Goal: Task Accomplishment & Management: Manage account settings

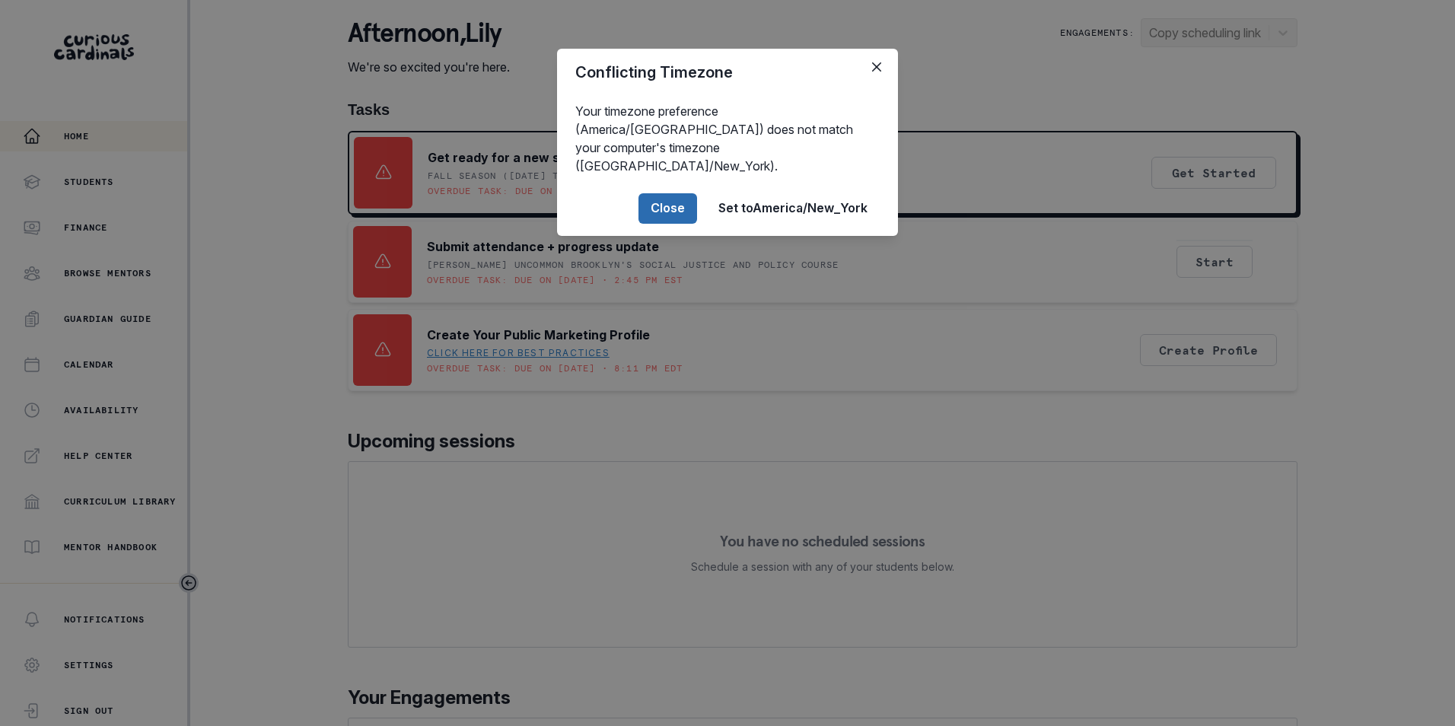
click at [681, 193] on button "Close" at bounding box center [667, 208] width 59 height 30
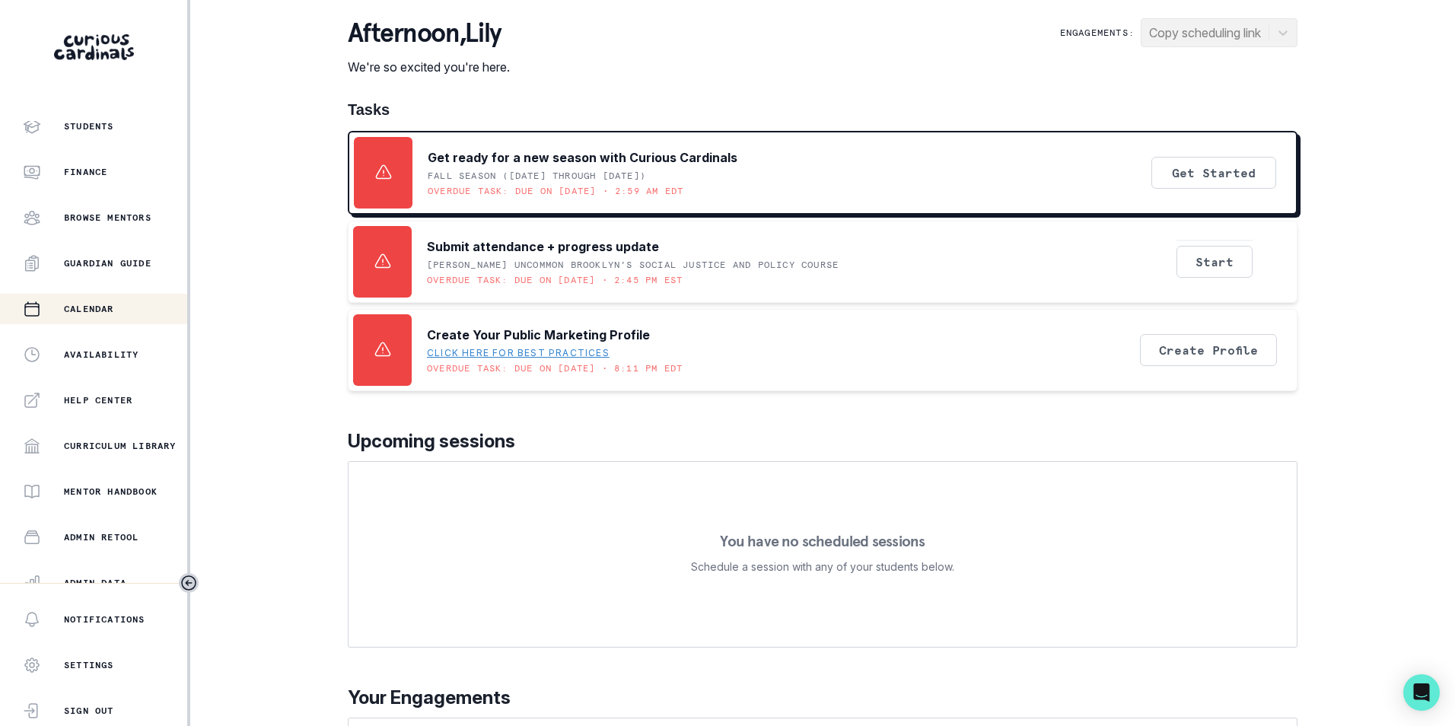
scroll to position [152, 0]
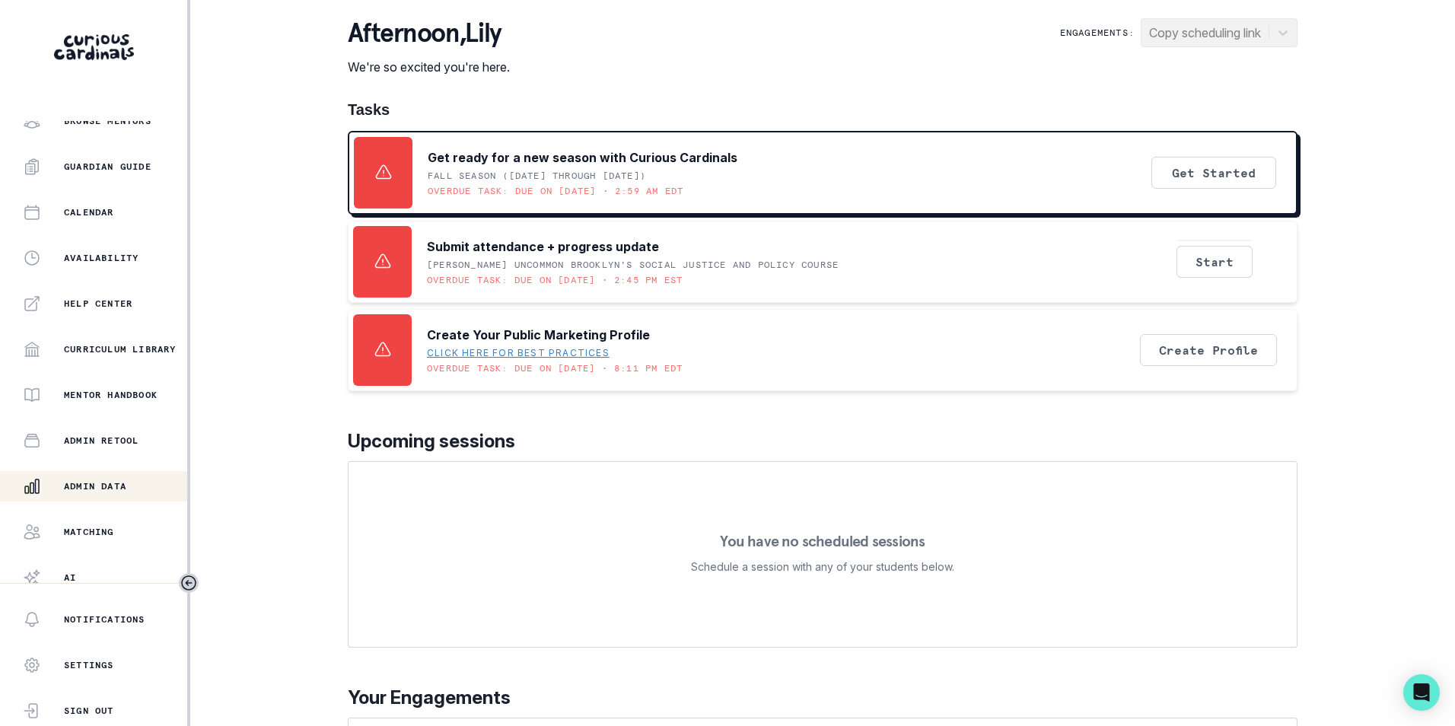
click at [117, 479] on div "Admin Data" at bounding box center [105, 486] width 164 height 18
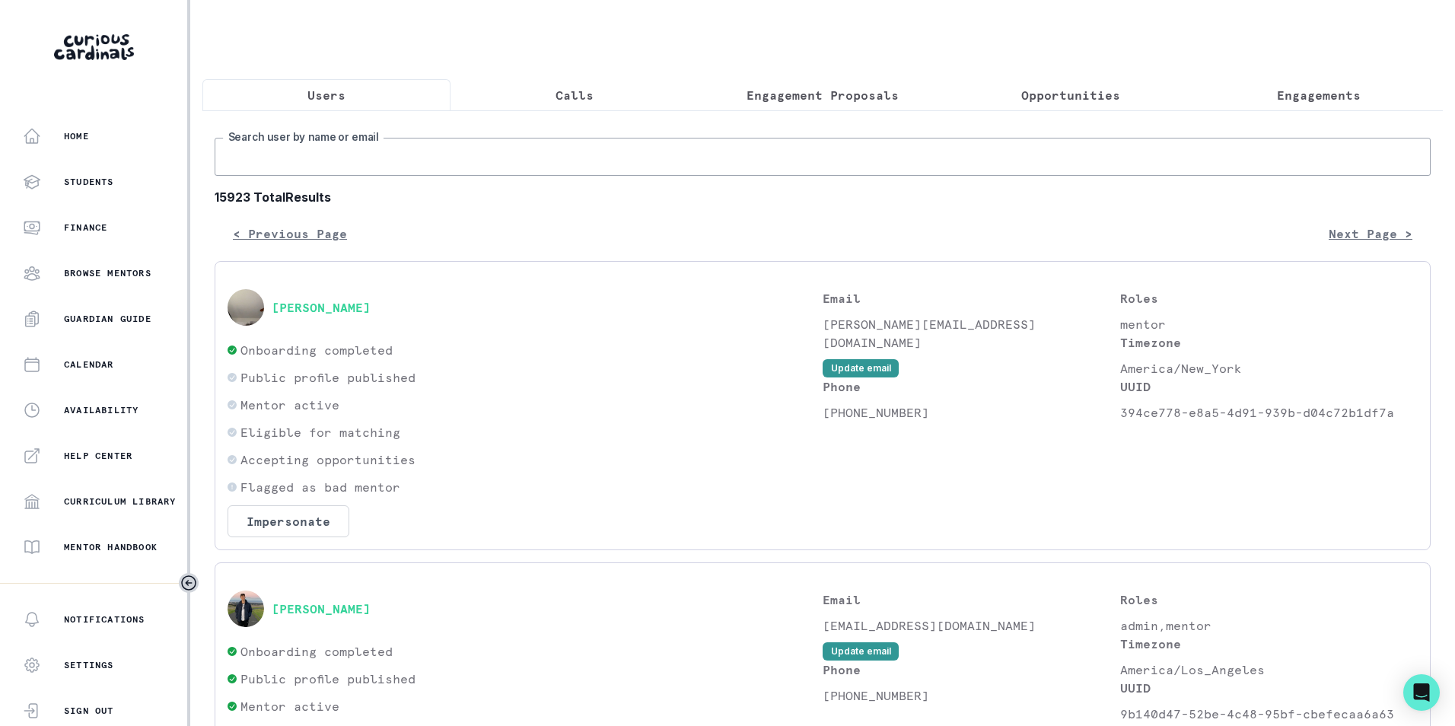
click at [338, 162] on input "Search user by name or email" at bounding box center [823, 157] width 1216 height 38
type input "[PERSON_NAME][EMAIL_ADDRESS][DOMAIN_NAME]"
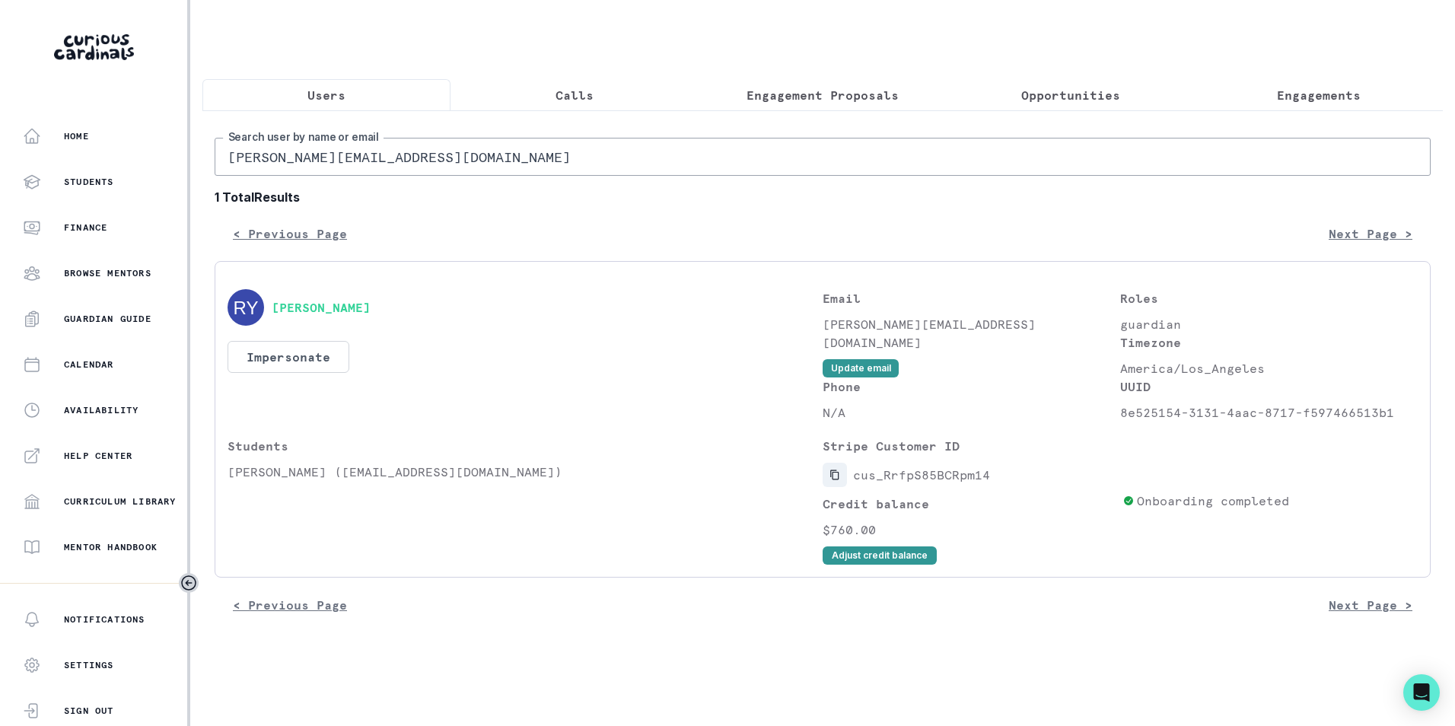
click at [832, 480] on icon "Copied to clipboard" at bounding box center [834, 475] width 8 height 10
drag, startPoint x: 228, startPoint y: 484, endPoint x: 272, endPoint y: 488, distance: 43.6
click at [272, 481] on p "[PERSON_NAME] ([EMAIL_ADDRESS][DOMAIN_NAME])" at bounding box center [524, 472] width 595 height 18
copy p "Nithya"
click at [854, 564] on button "Adjust credit balance" at bounding box center [879, 555] width 114 height 18
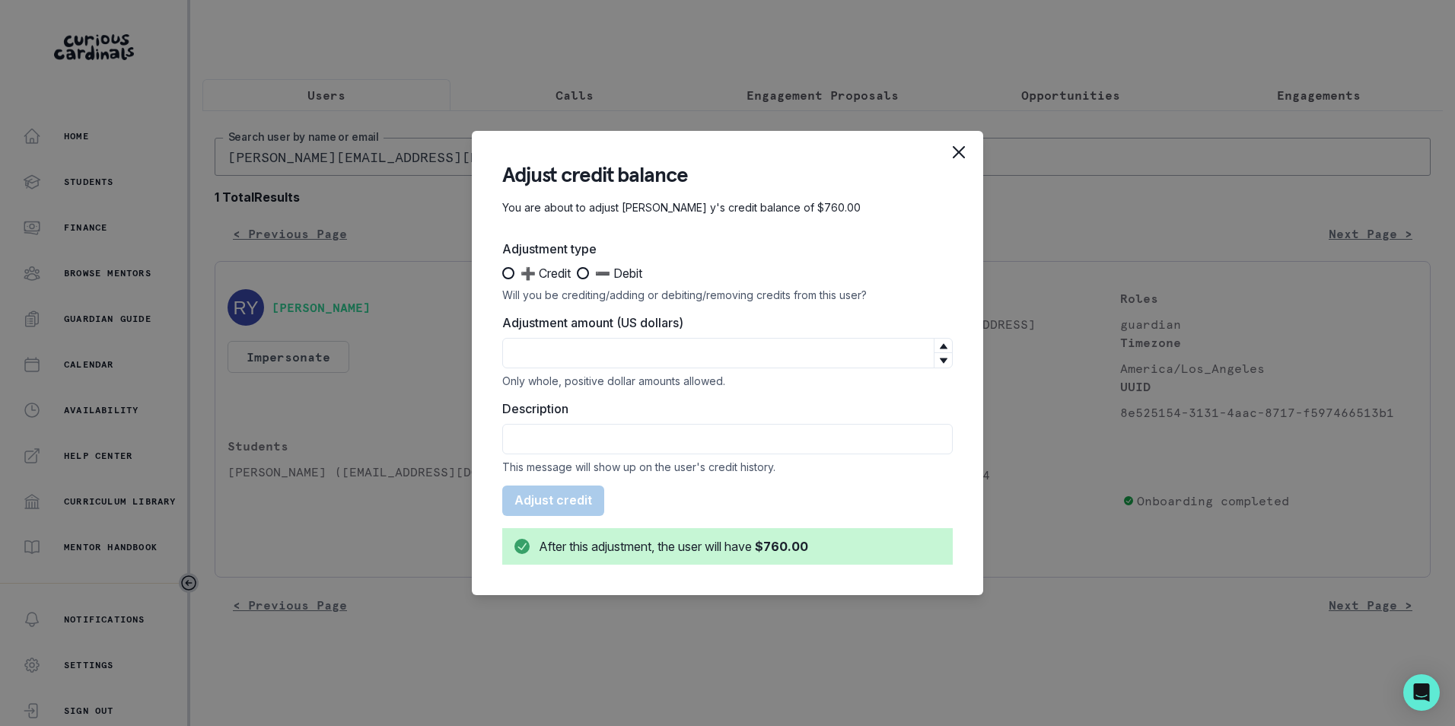
click at [589, 274] on span at bounding box center [583, 273] width 12 height 12
click at [577, 274] on input "➖ Debit" at bounding box center [576, 273] width 1 height 1
radio input "true"
click at [591, 355] on input "Adjustment amount (US dollars)" at bounding box center [727, 353] width 450 height 30
type input "380"
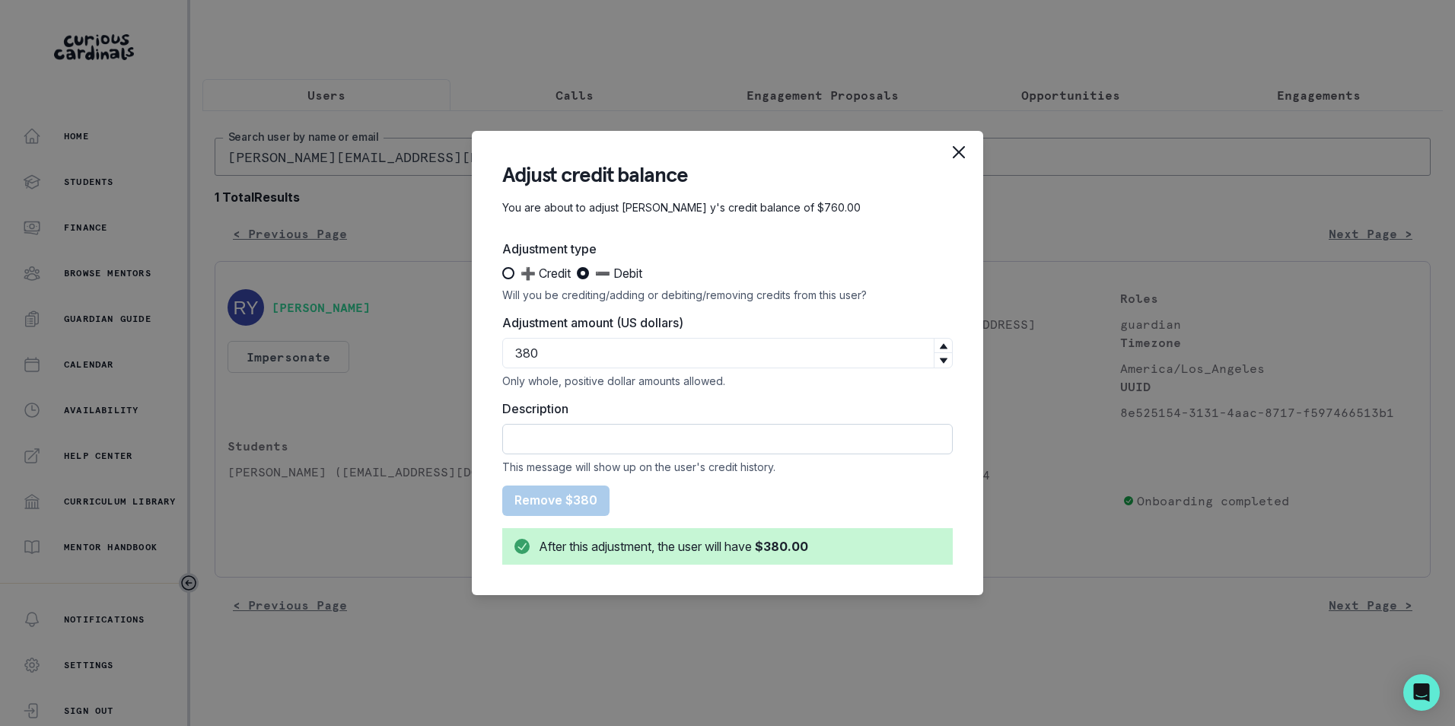
click at [598, 445] on input "Description" at bounding box center [727, 439] width 450 height 30
type input "Refund was issued for September"
click at [575, 500] on button "Remove $380" at bounding box center [555, 500] width 107 height 30
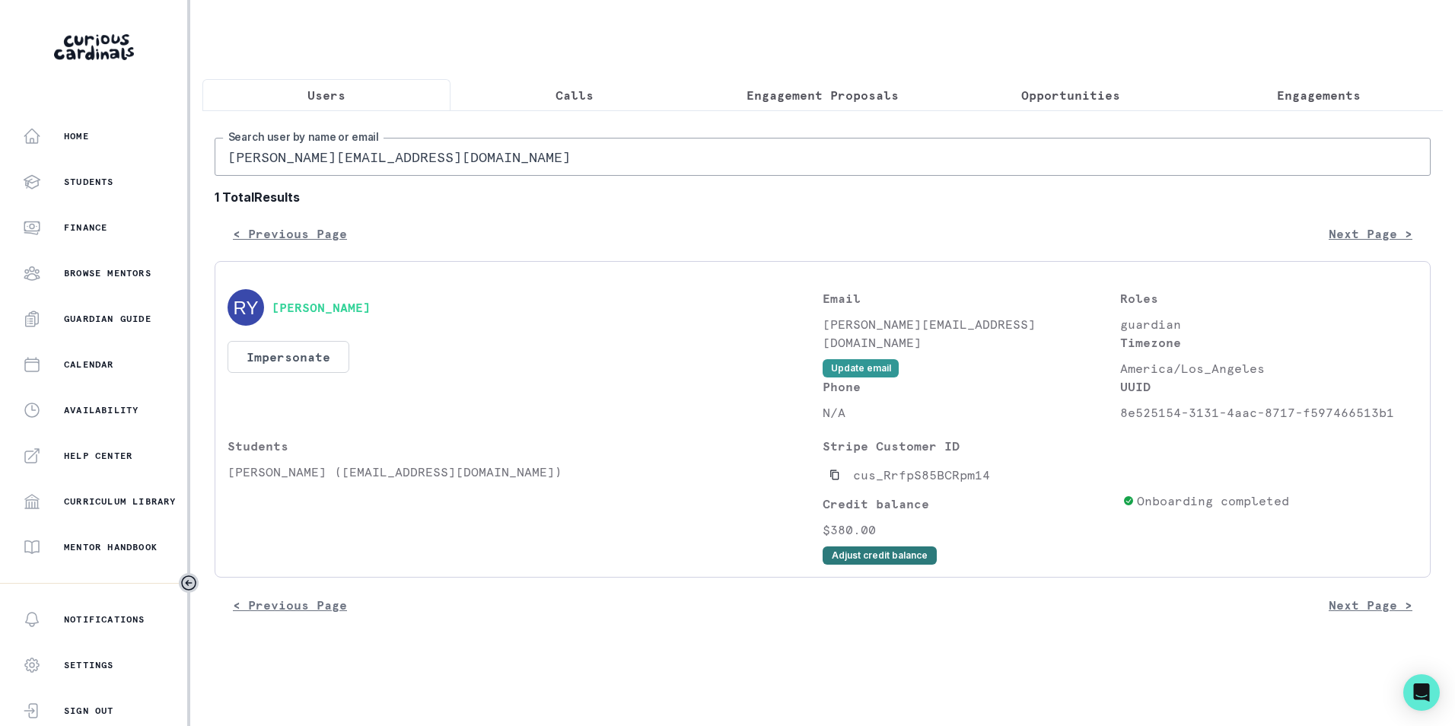
click at [907, 560] on button "Adjust credit balance" at bounding box center [879, 555] width 114 height 18
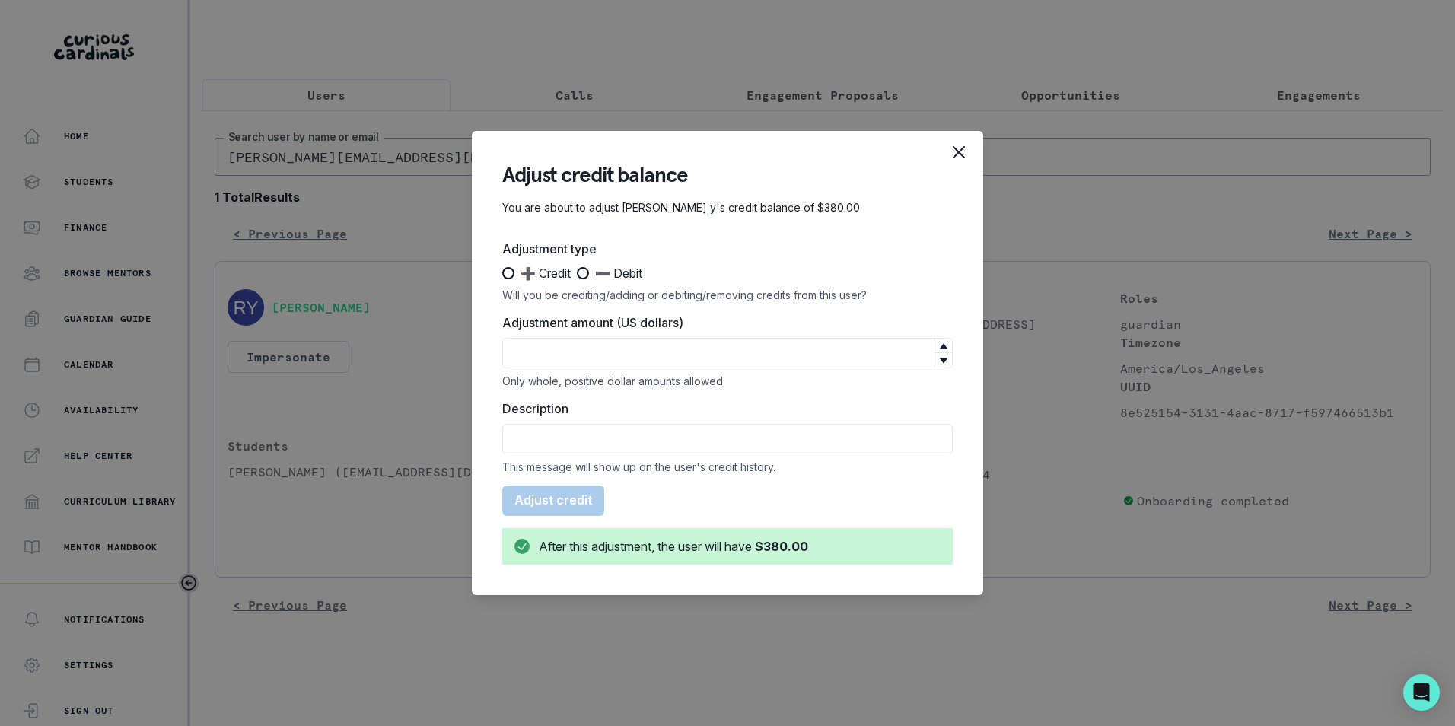
click at [514, 272] on label "➕ Credit" at bounding box center [536, 273] width 68 height 18
click at [502, 273] on input "➕ Credit" at bounding box center [501, 273] width 1 height 1
radio input "true"
click at [552, 348] on input "Adjustment amount (US dollars)" at bounding box center [727, 353] width 450 height 30
type input "285"
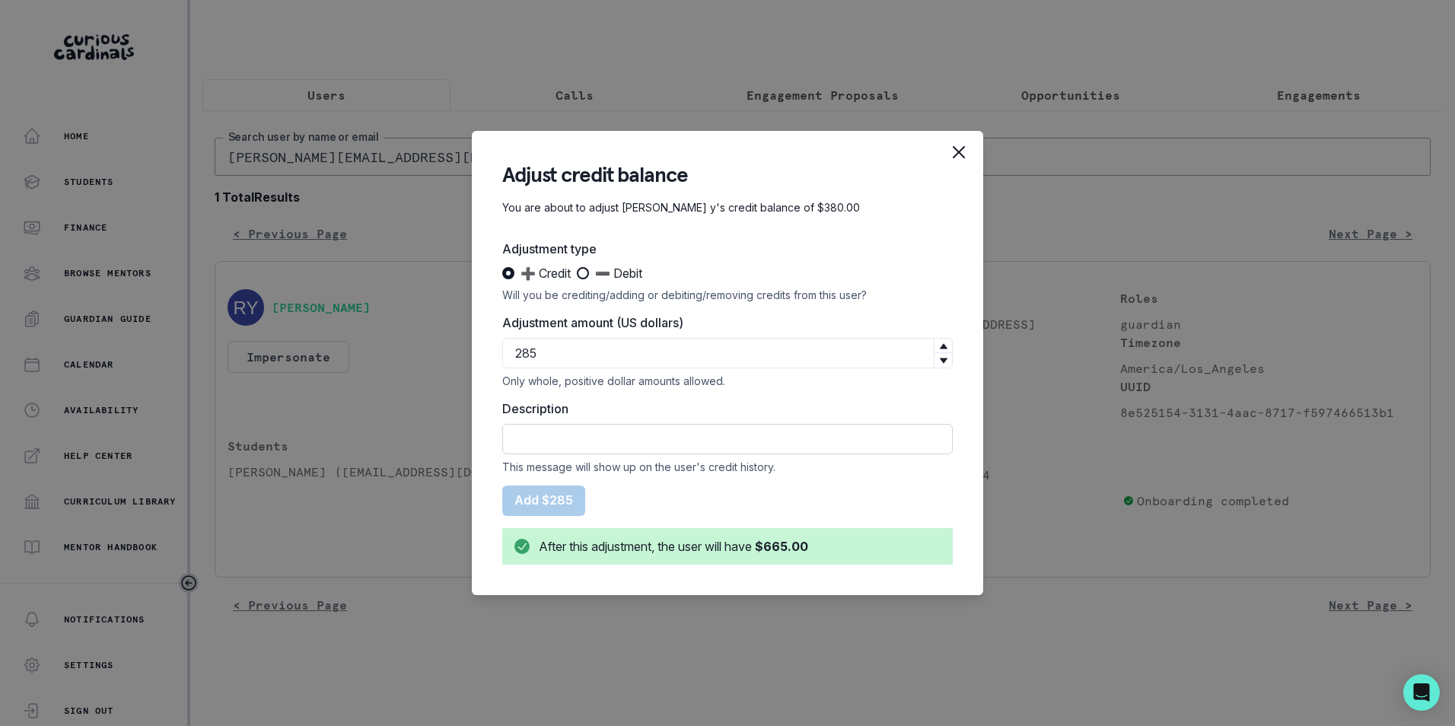
click at [564, 444] on input "Description" at bounding box center [727, 439] width 450 height 30
type input "V"
type input "Credit for 8/15 + 9/15 Capped Deductions"
click at [569, 498] on button "Add $285" at bounding box center [543, 500] width 83 height 30
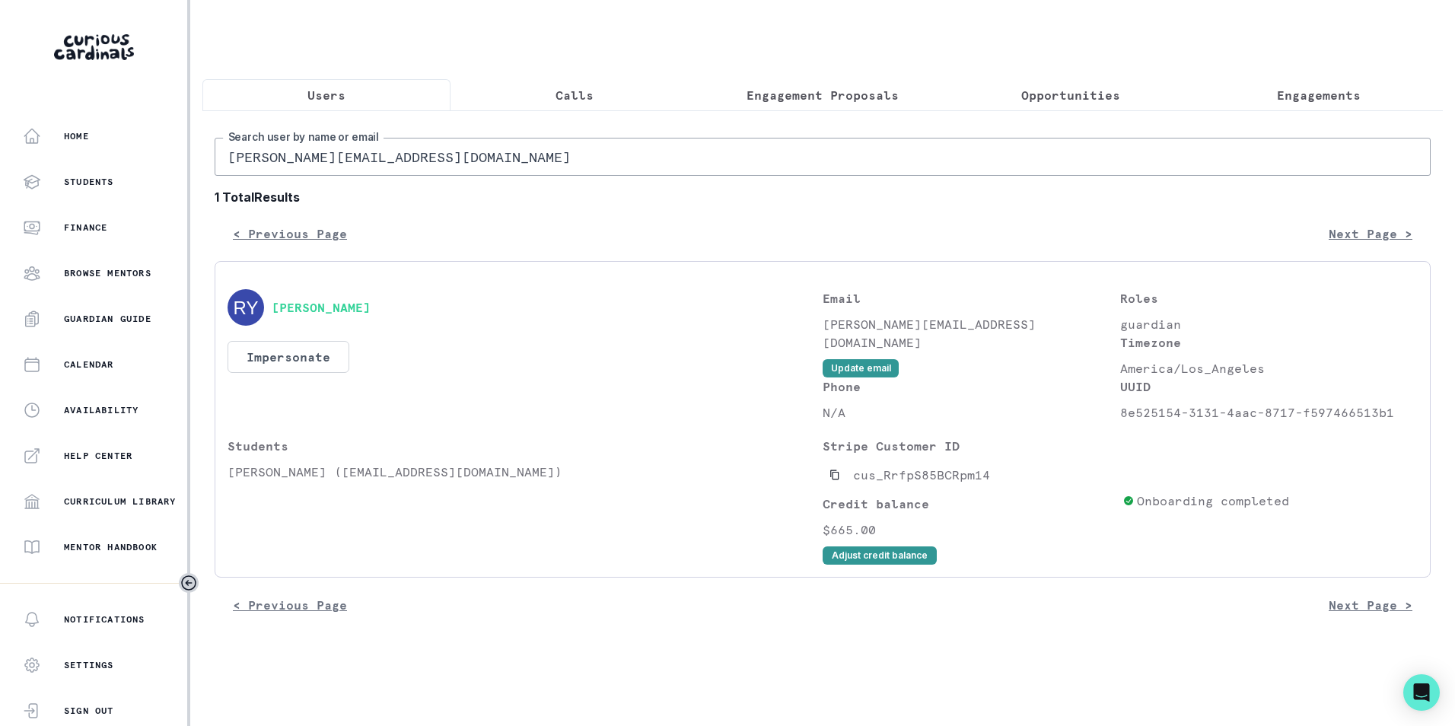
click at [429, 162] on input "[PERSON_NAME][EMAIL_ADDRESS][DOMAIN_NAME]" at bounding box center [823, 157] width 1216 height 38
paste input "chinu.nayak13"
type input "[EMAIL_ADDRESS][DOMAIN_NAME]"
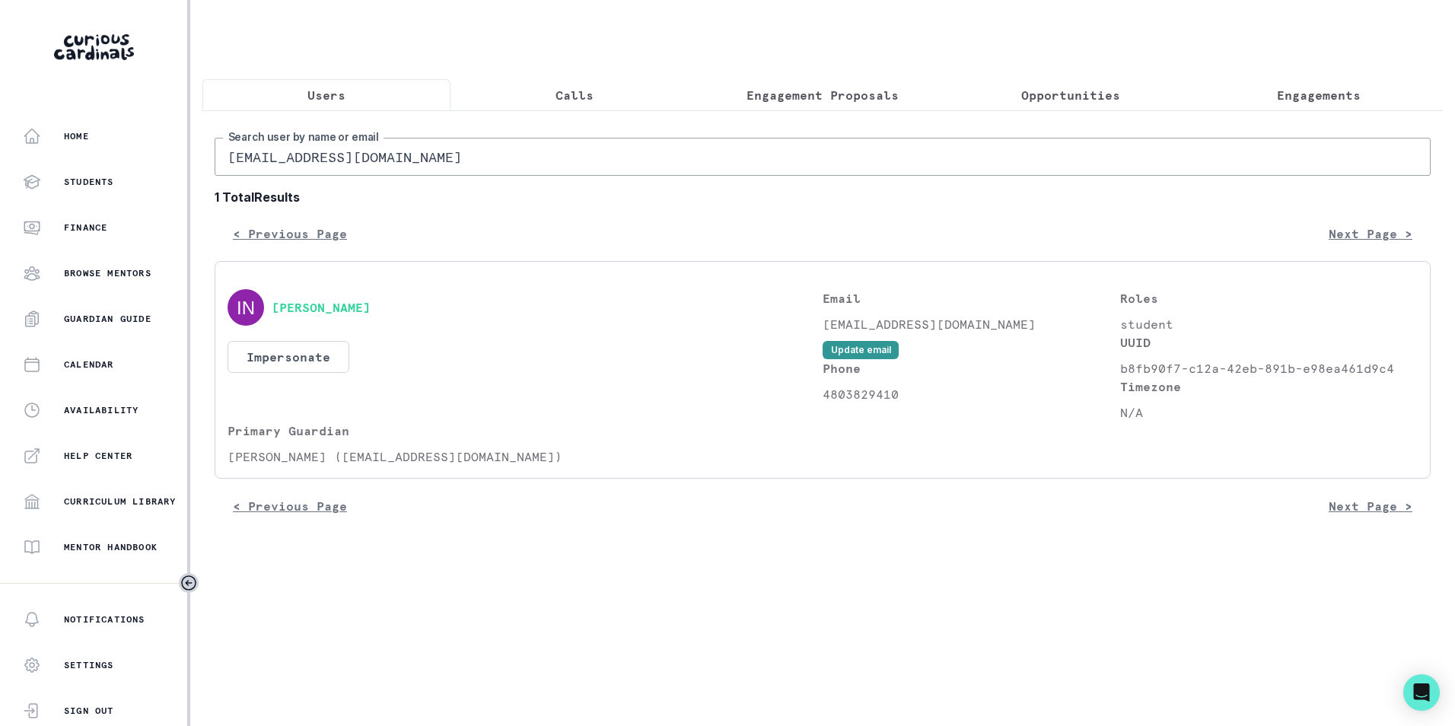
drag, startPoint x: 434, startPoint y: 168, endPoint x: 211, endPoint y: 189, distance: 223.9
click at [211, 189] on div "[EMAIL_ADDRESS][DOMAIN_NAME] Search user by name or email 1 Total Results < Pre…" at bounding box center [822, 321] width 1240 height 423
paste input "[EMAIL_ADDRESS][DOMAIN_NAME]"
type input "[EMAIL_ADDRESS][DOMAIN_NAME]"
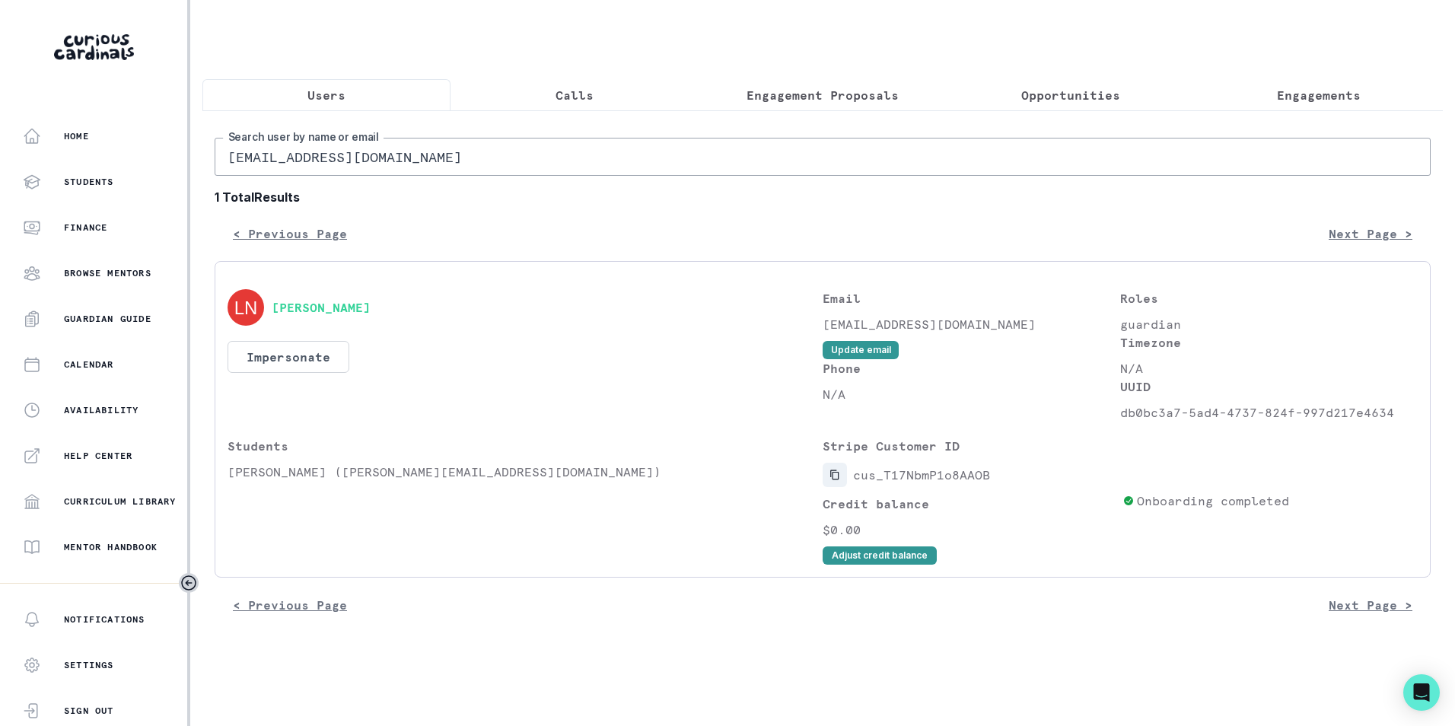
click at [835, 480] on icon "Copied to clipboard" at bounding box center [834, 474] width 11 height 11
drag, startPoint x: 231, startPoint y: 482, endPoint x: 272, endPoint y: 487, distance: 42.2
click at [272, 481] on p "[PERSON_NAME] ([PERSON_NAME][EMAIL_ADDRESS][DOMAIN_NAME])" at bounding box center [524, 472] width 595 height 18
copy p "[PERSON_NAME]"
click at [638, 350] on div "[PERSON_NAME] Impersonate Confirmation Are you sure? Impersonating means that w…" at bounding box center [524, 355] width 595 height 132
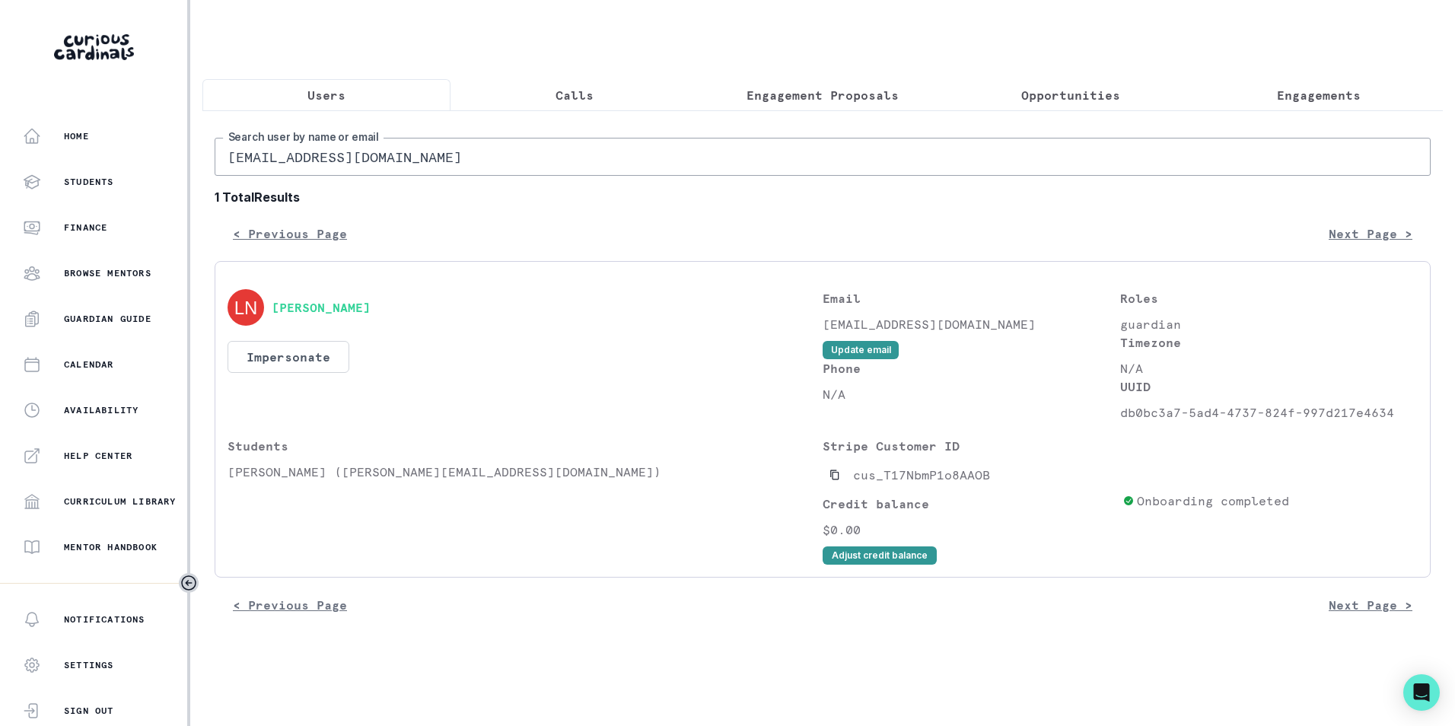
click at [449, 157] on input "[EMAIL_ADDRESS][DOMAIN_NAME]" at bounding box center [823, 157] width 1216 height 38
paste input "hayleymetzger"
type input "[EMAIL_ADDRESS][DOMAIN_NAME]"
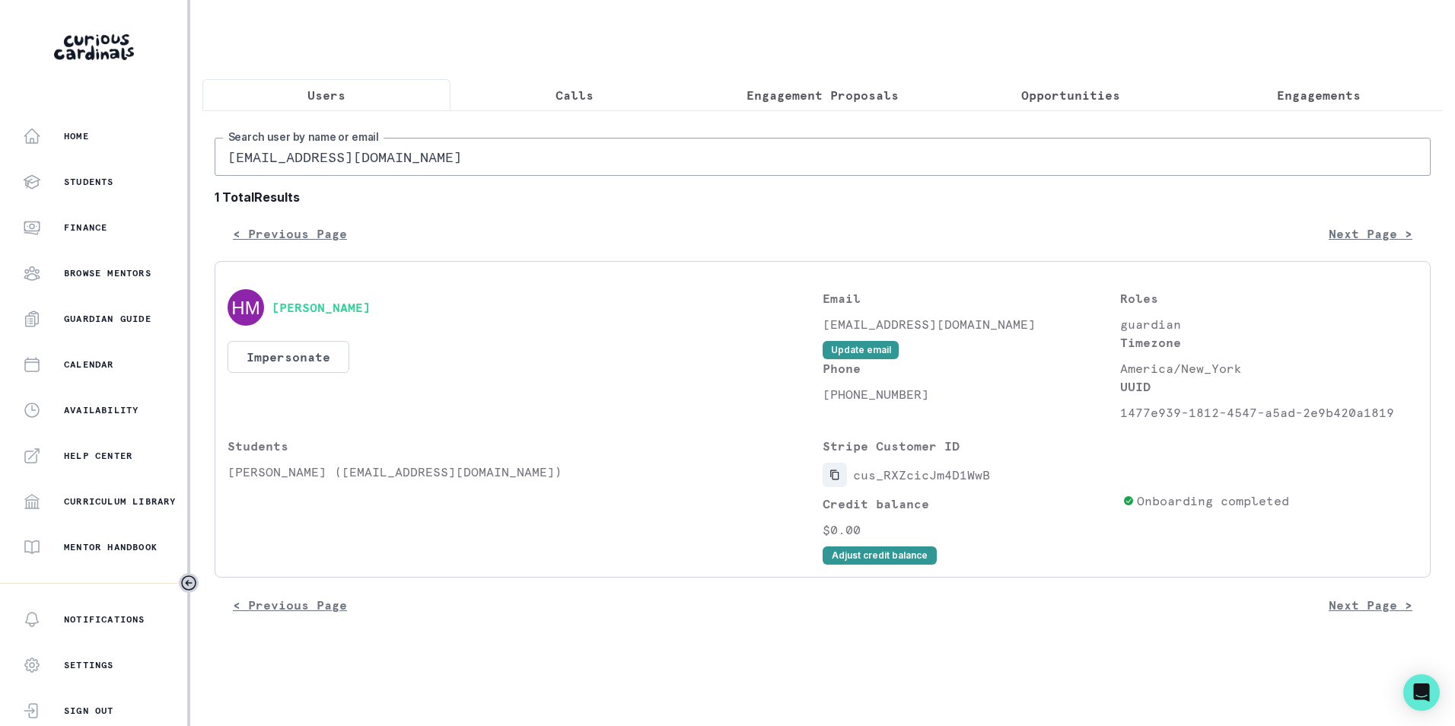
click at [835, 480] on icon "Copied to clipboard" at bounding box center [834, 474] width 11 height 11
drag, startPoint x: 226, startPoint y: 484, endPoint x: 332, endPoint y: 492, distance: 106.8
click at [332, 492] on div "[PERSON_NAME] Impersonate Confirmation Are you sure? Impersonating means that w…" at bounding box center [823, 419] width 1216 height 316
copy p "[PERSON_NAME]"
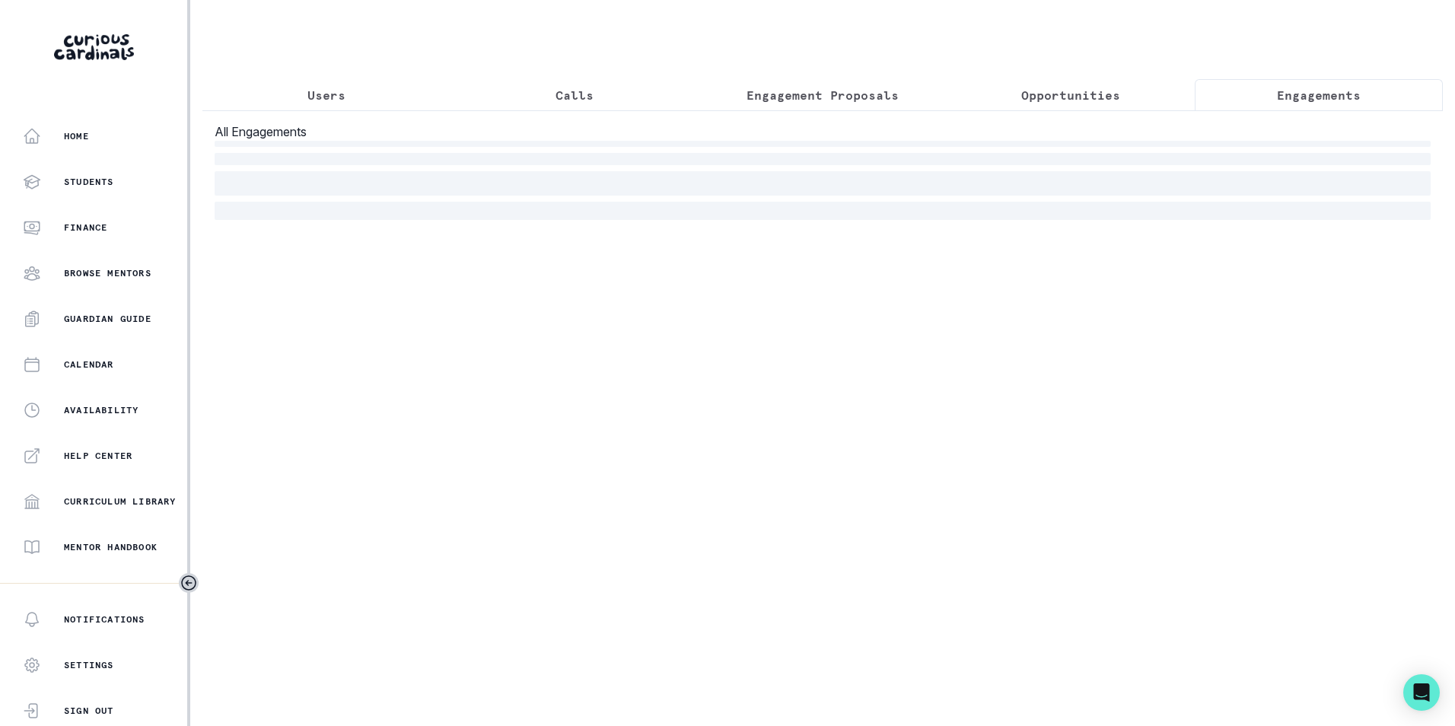
click at [1285, 98] on p "Engagements" at bounding box center [1319, 95] width 84 height 18
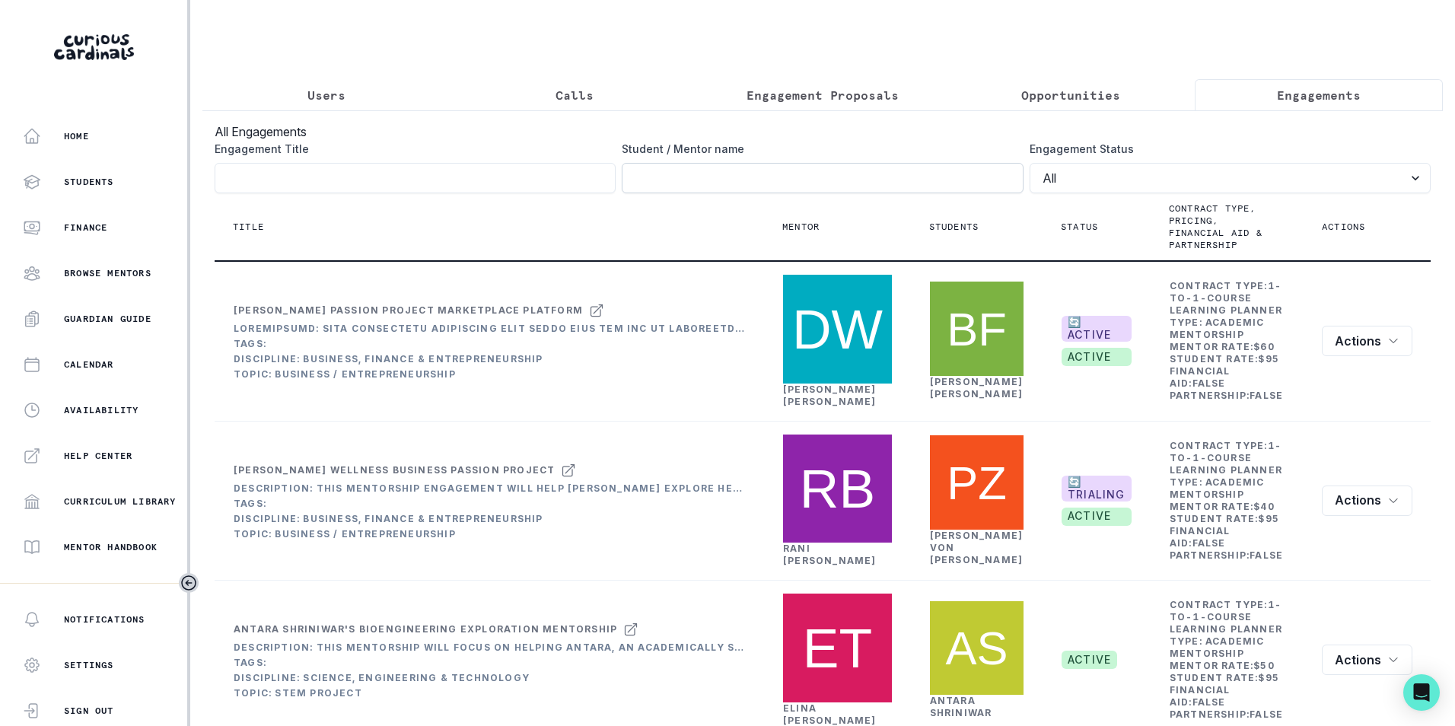
click at [918, 183] on input "Engagement Title" at bounding box center [822, 178] width 401 height 30
paste input "[PERSON_NAME]"
click button "submit" at bounding box center [0, 0] width 0 height 0
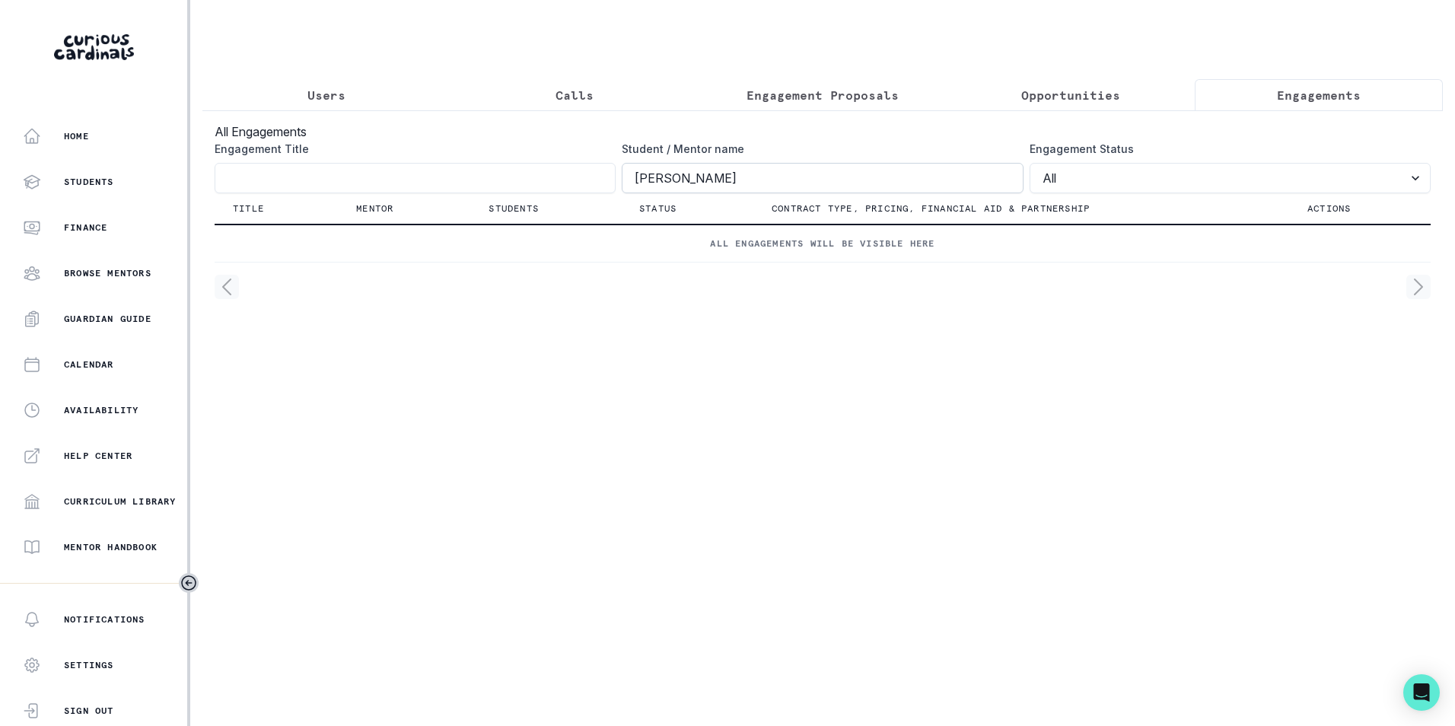
click at [641, 190] on input "[PERSON_NAME]" at bounding box center [822, 178] width 401 height 30
click at [638, 190] on input "[PERSON_NAME]" at bounding box center [822, 178] width 401 height 30
click button "submit" at bounding box center [0, 0] width 0 height 0
click at [770, 193] on input "[PERSON_NAME]" at bounding box center [822, 178] width 401 height 30
click button "submit" at bounding box center [0, 0] width 0 height 0
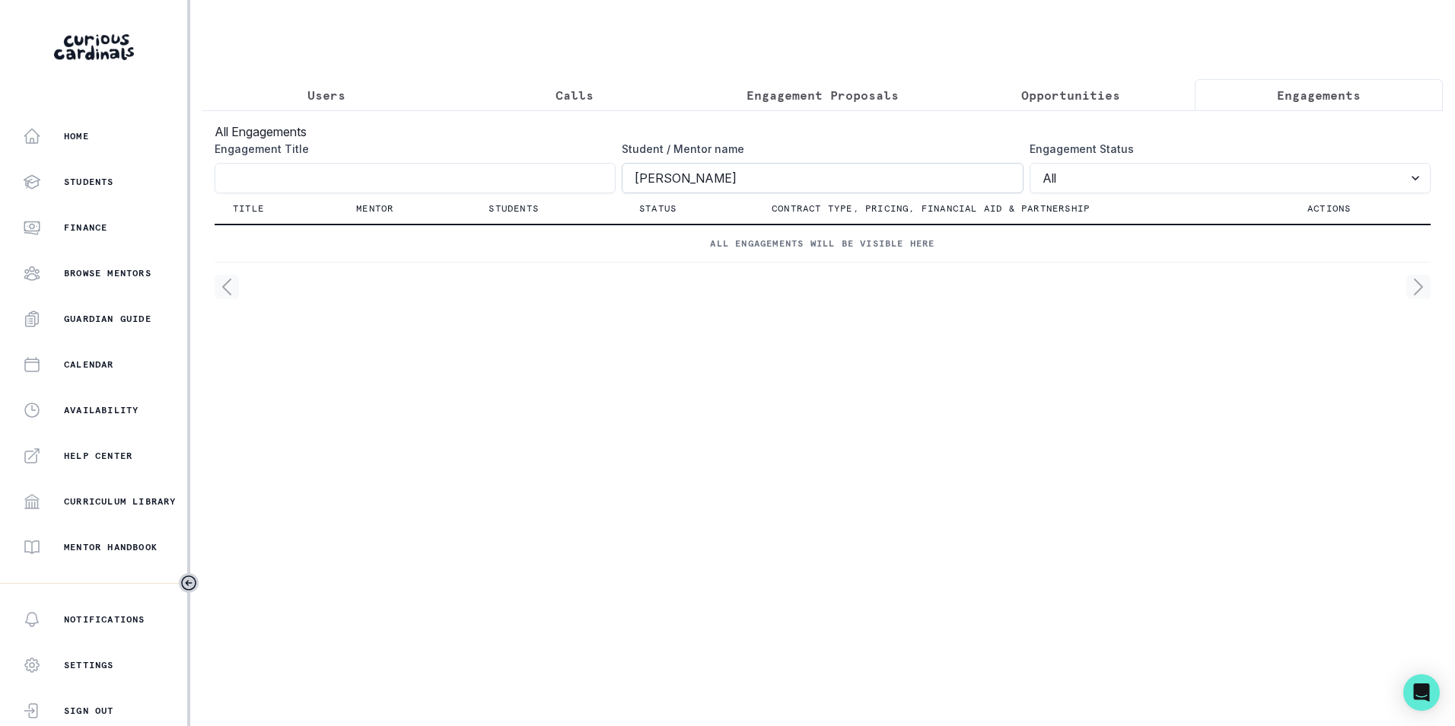
click at [679, 189] on input "[PERSON_NAME]" at bounding box center [822, 178] width 401 height 30
type input "[PERSON_NAME]"
click button "submit" at bounding box center [0, 0] width 0 height 0
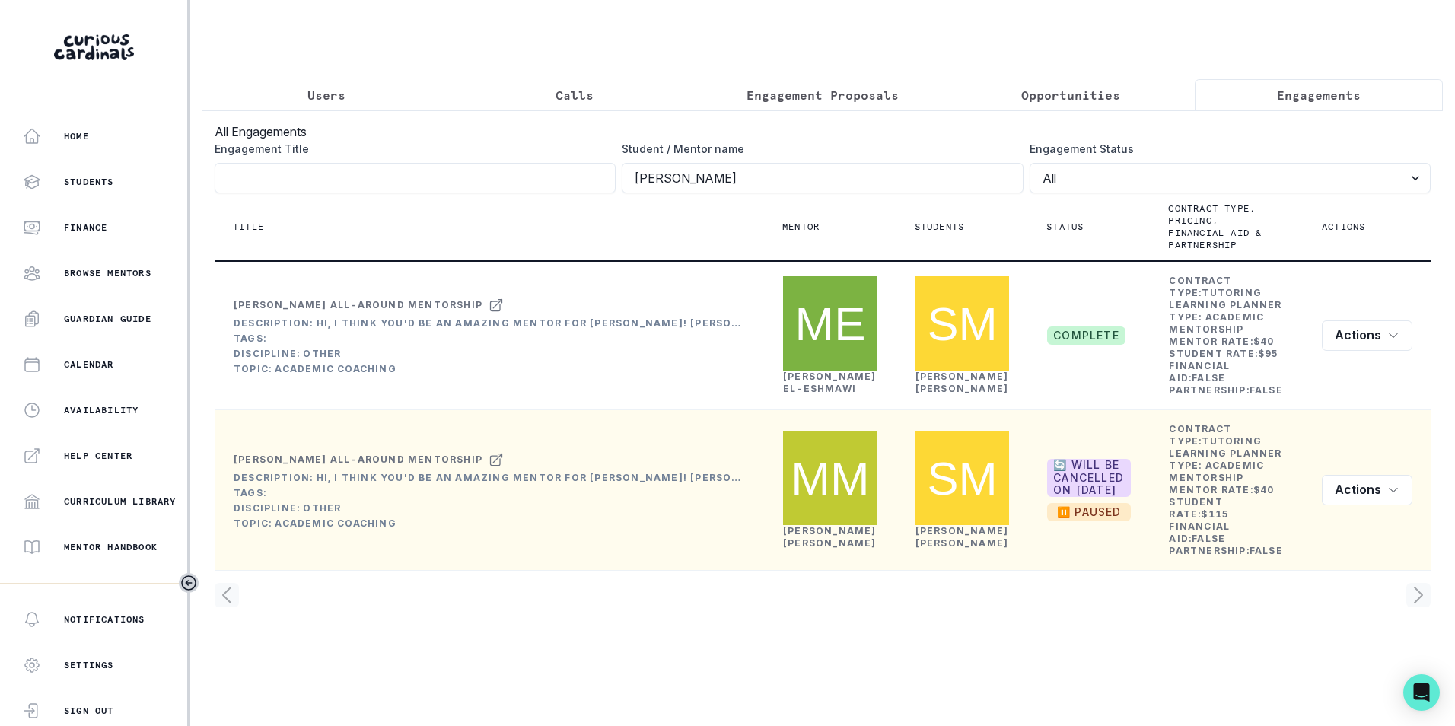
click at [809, 525] on link "[PERSON_NAME]" at bounding box center [830, 537] width 94 height 24
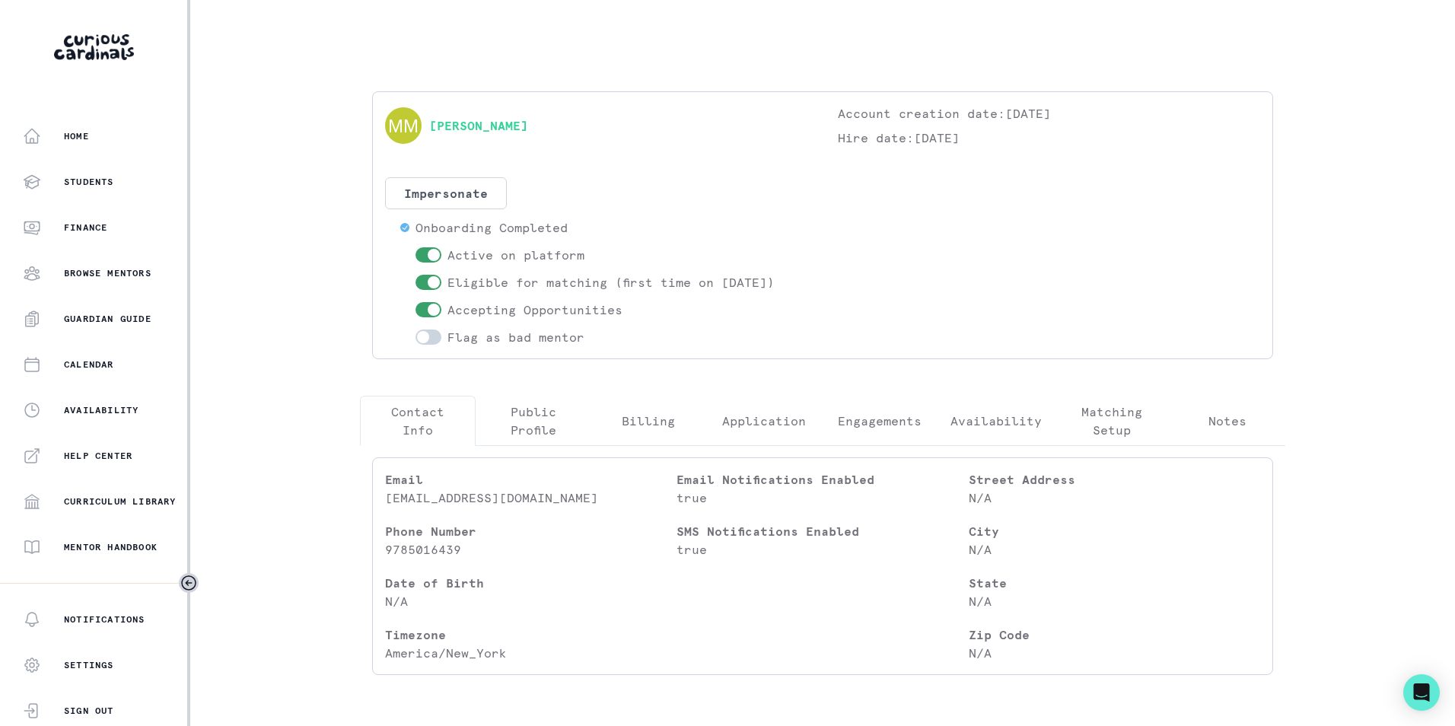
click at [895, 410] on button "Engagements" at bounding box center [880, 421] width 116 height 50
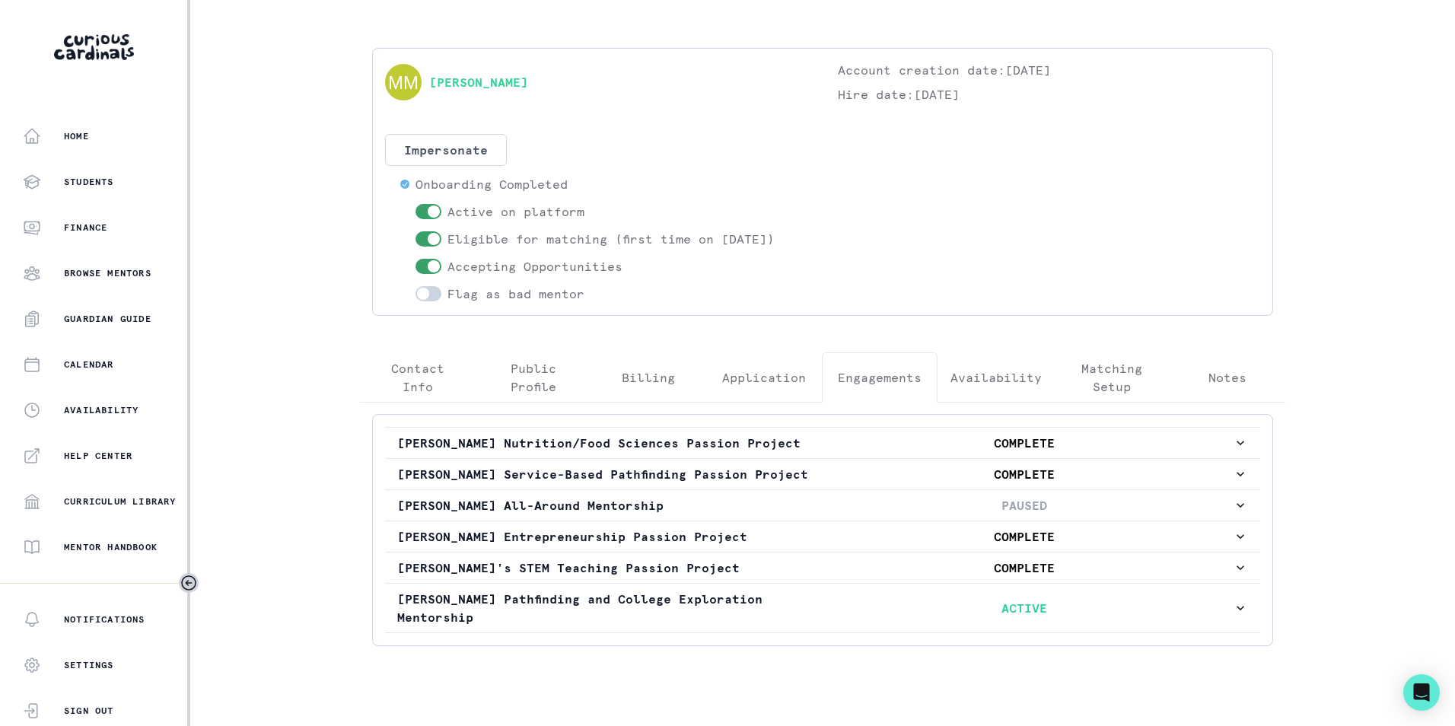
scroll to position [67, 0]
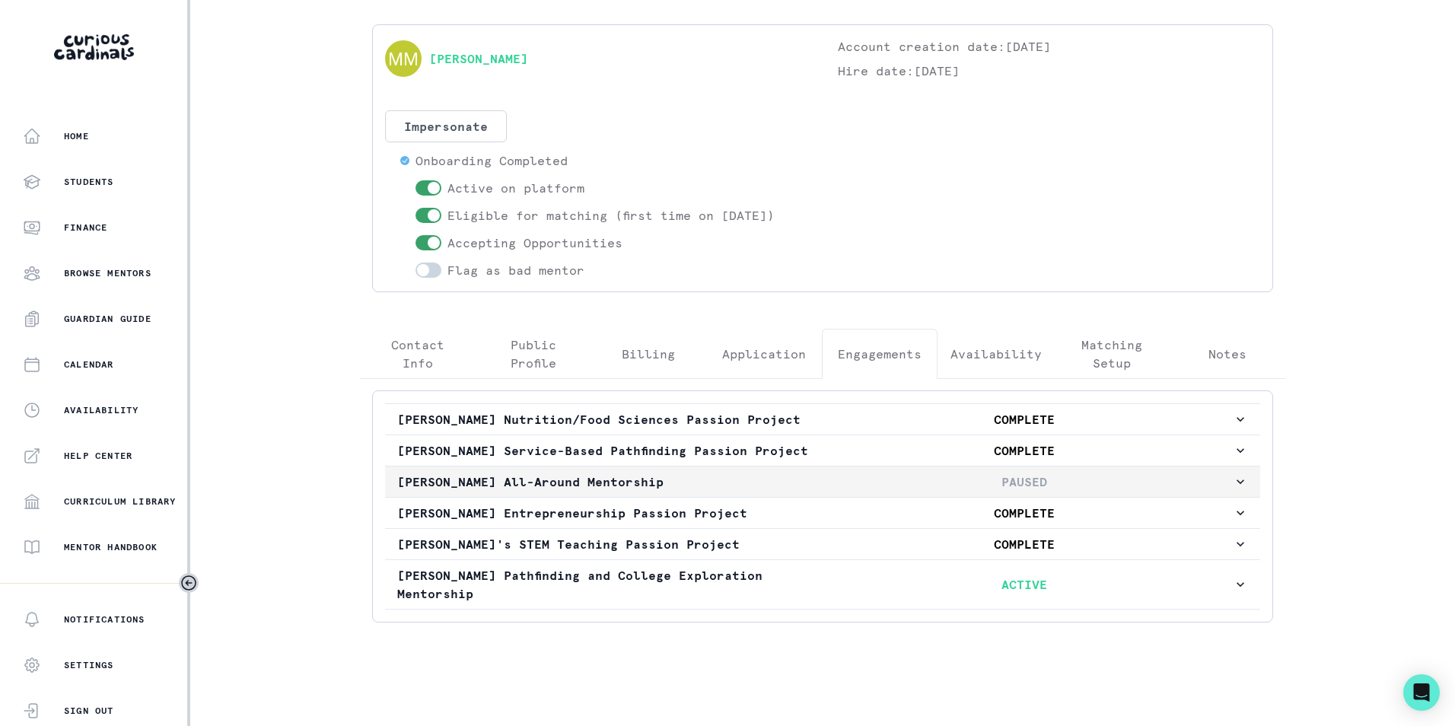
click at [1236, 484] on icon "button" at bounding box center [1240, 481] width 8 height 5
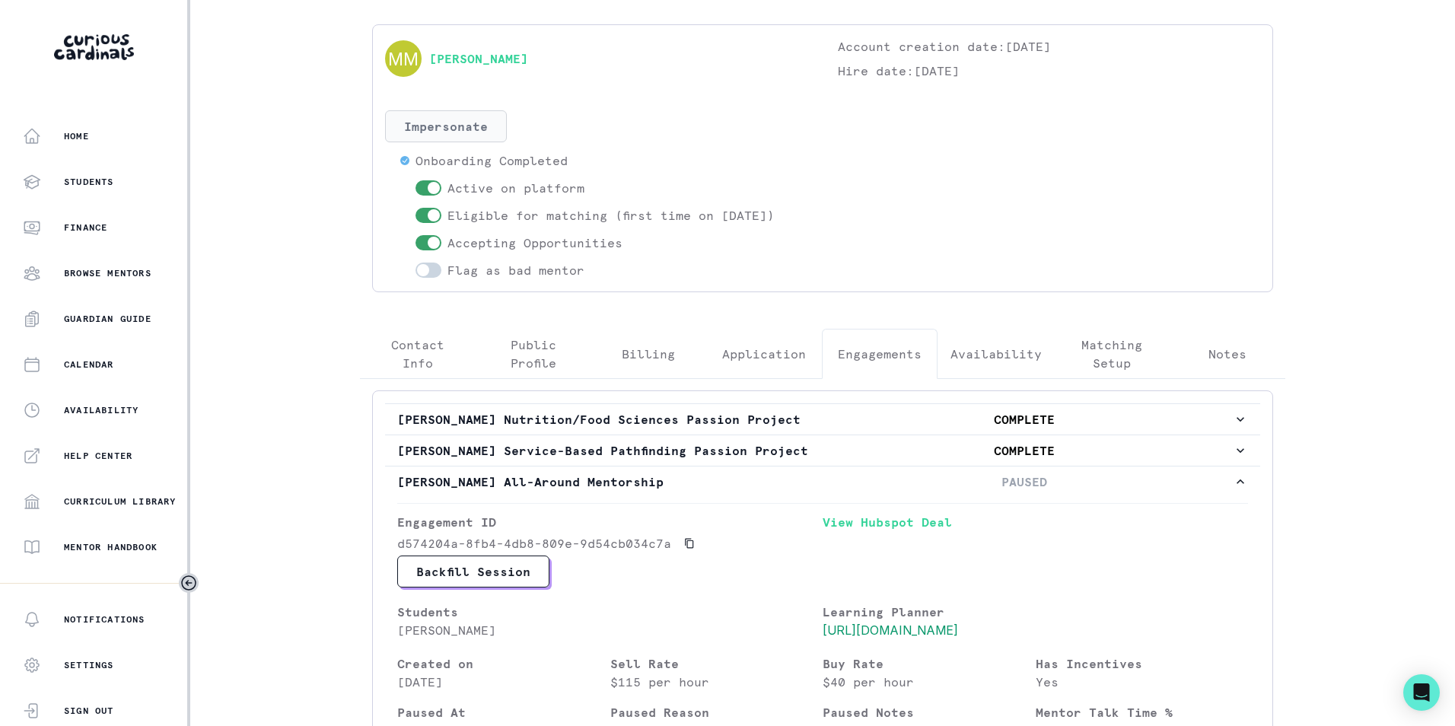
click at [469, 132] on button "Impersonate" at bounding box center [446, 126] width 122 height 32
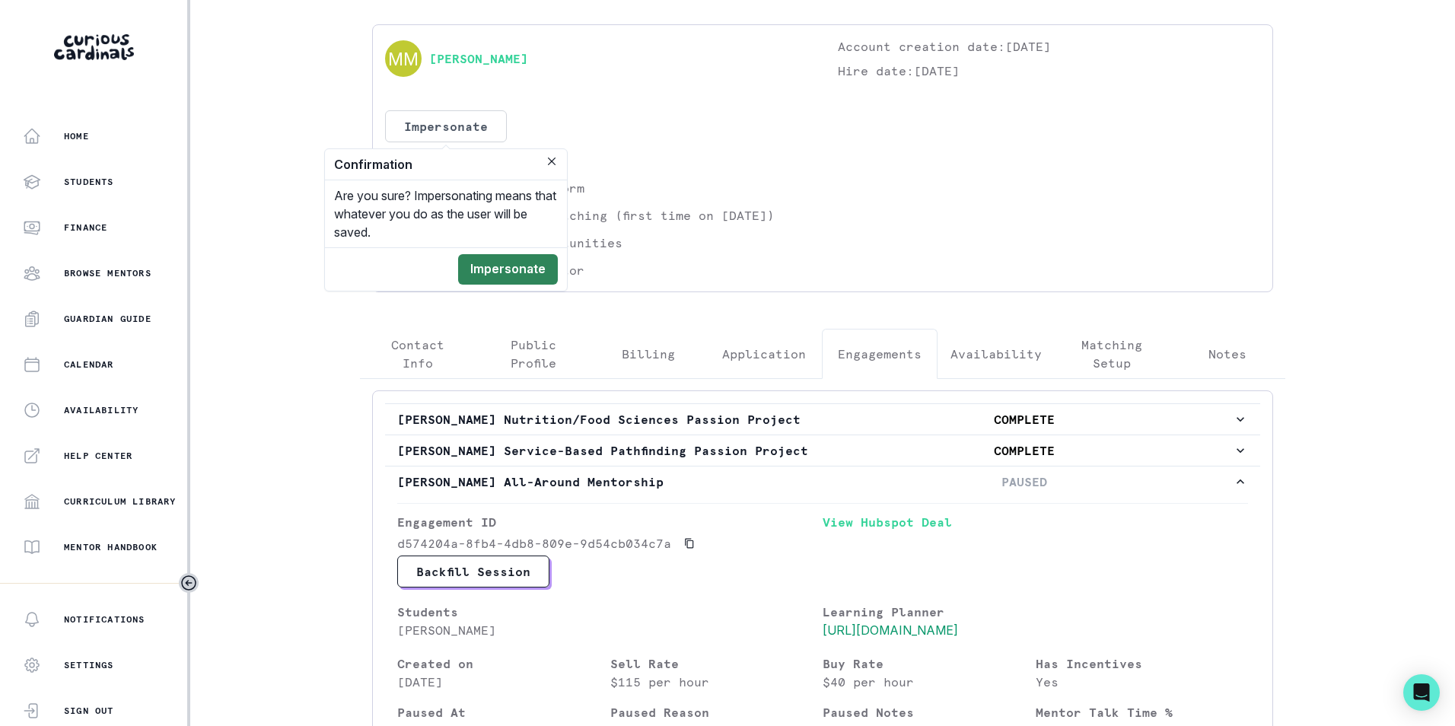
click at [541, 271] on button "Impersonate" at bounding box center [508, 269] width 100 height 30
